Goal: Entertainment & Leisure: Consume media (video, audio)

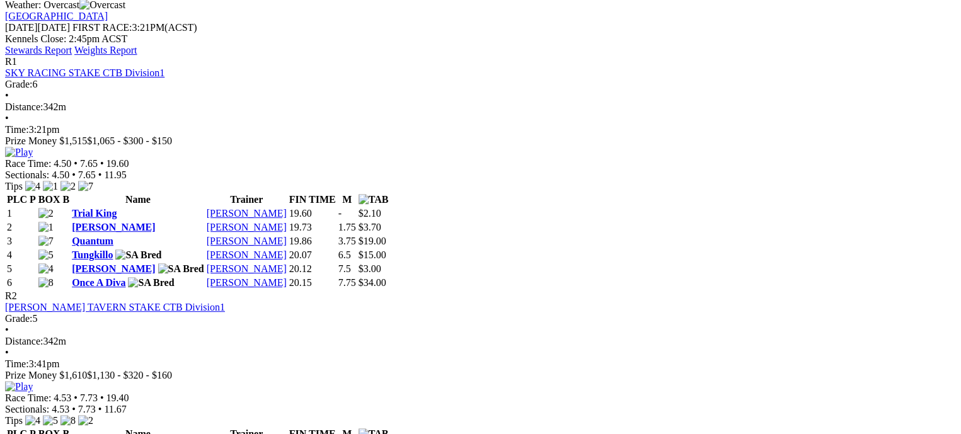
scroll to position [567, 0]
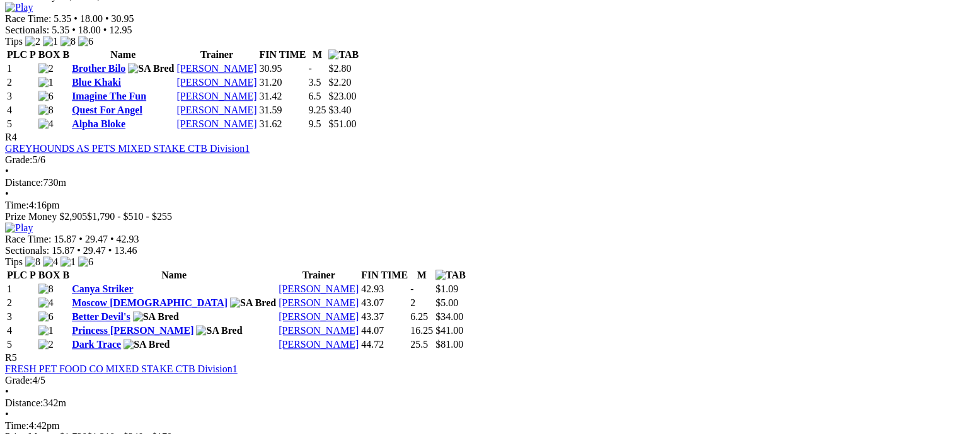
scroll to position [1197, 0]
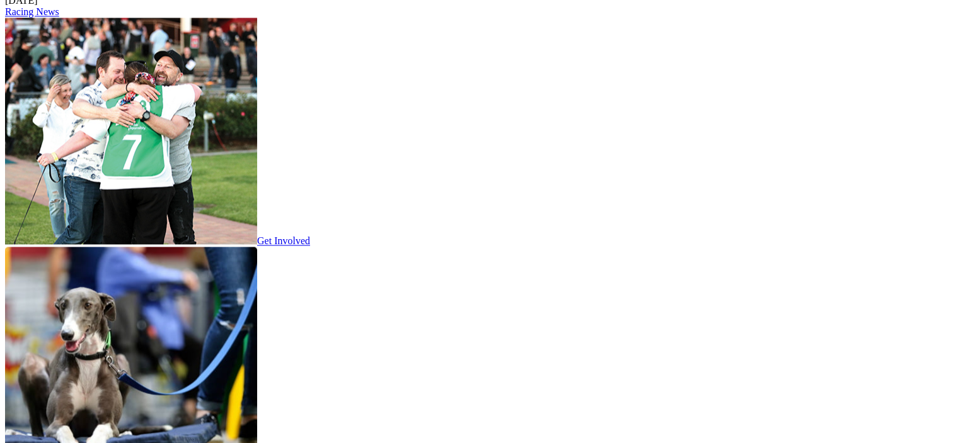
scroll to position [1764, 0]
